Goal: Transaction & Acquisition: Purchase product/service

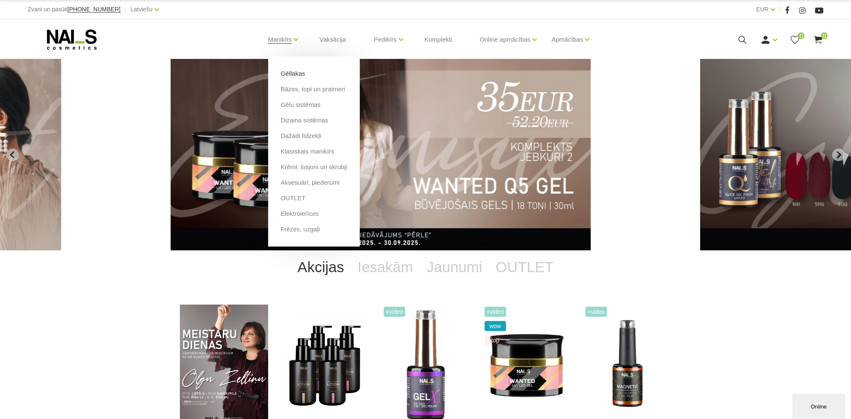
click at [288, 75] on link "Gēllakas" at bounding box center [293, 73] width 24 height 9
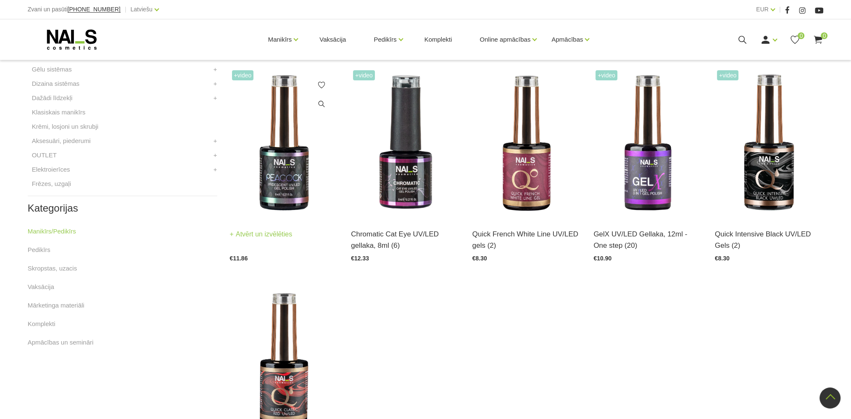
scroll to position [420, 0]
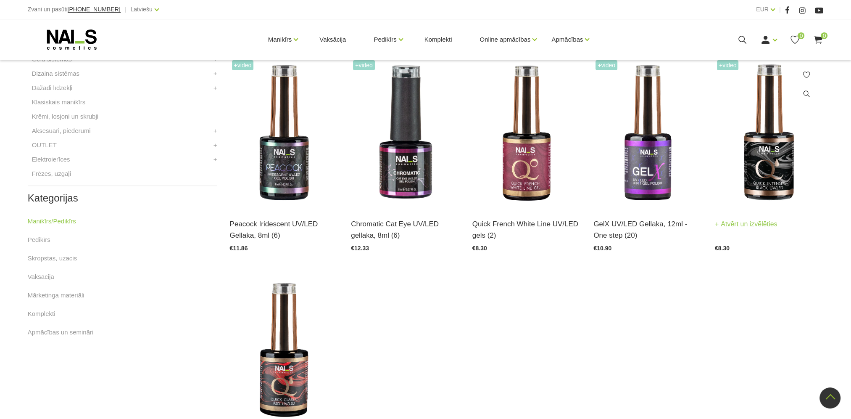
click at [787, 167] on img at bounding box center [769, 133] width 109 height 150
click at [272, 383] on img at bounding box center [284, 351] width 109 height 150
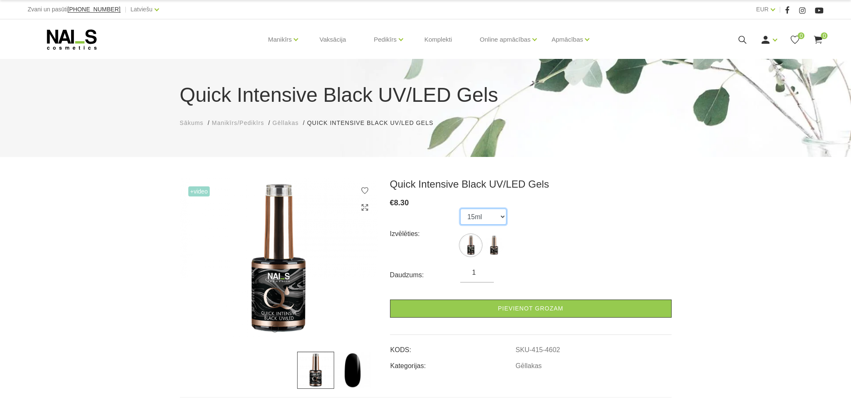
click at [505, 220] on select "15ml 8ml" at bounding box center [483, 217] width 46 height 16
click at [460, 209] on select "15ml 8ml" at bounding box center [483, 217] width 46 height 16
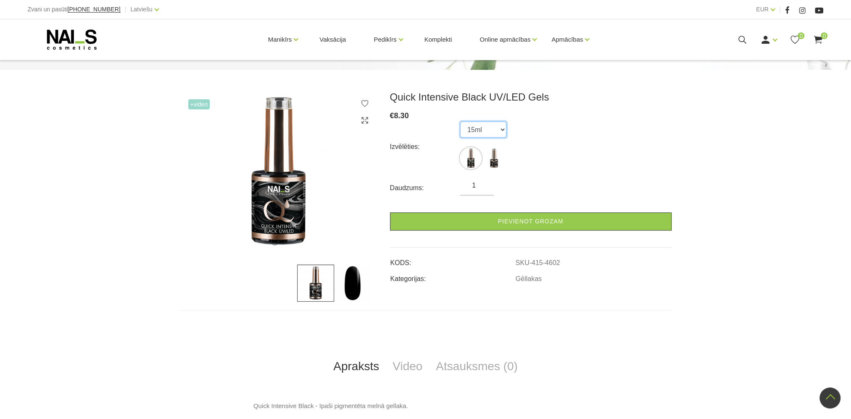
scroll to position [84, 0]
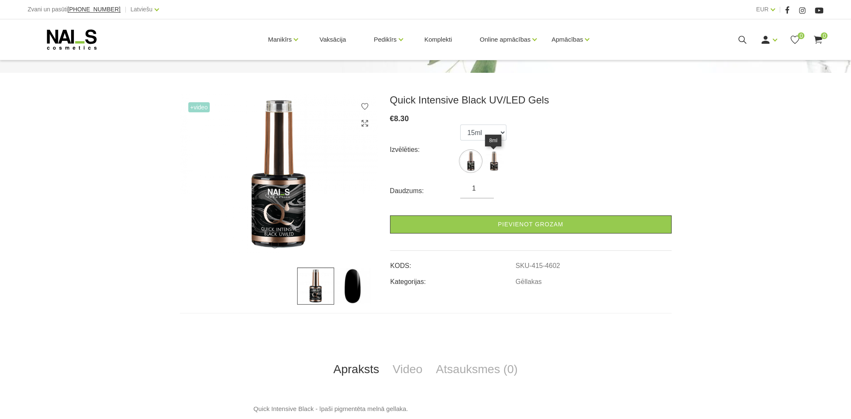
click at [494, 161] on img at bounding box center [494, 161] width 21 height 21
select select "4602"
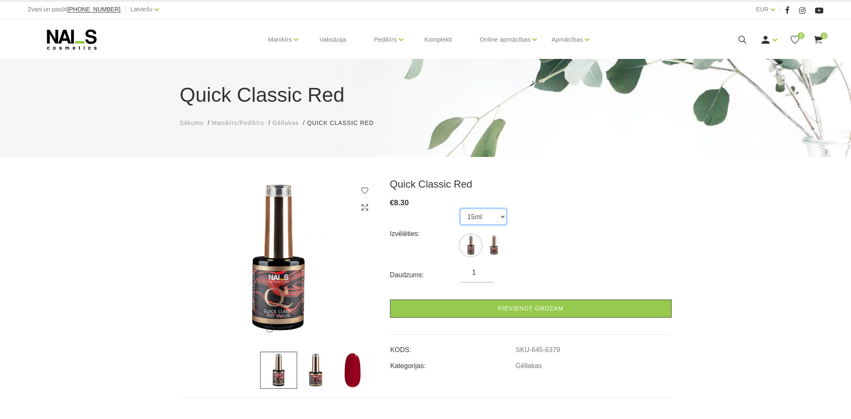
click at [500, 218] on select "15ml 8ml" at bounding box center [483, 217] width 46 height 16
select select "6379"
click at [460, 209] on select "15ml 8ml" at bounding box center [483, 217] width 46 height 16
